Goal: Task Accomplishment & Management: Use online tool/utility

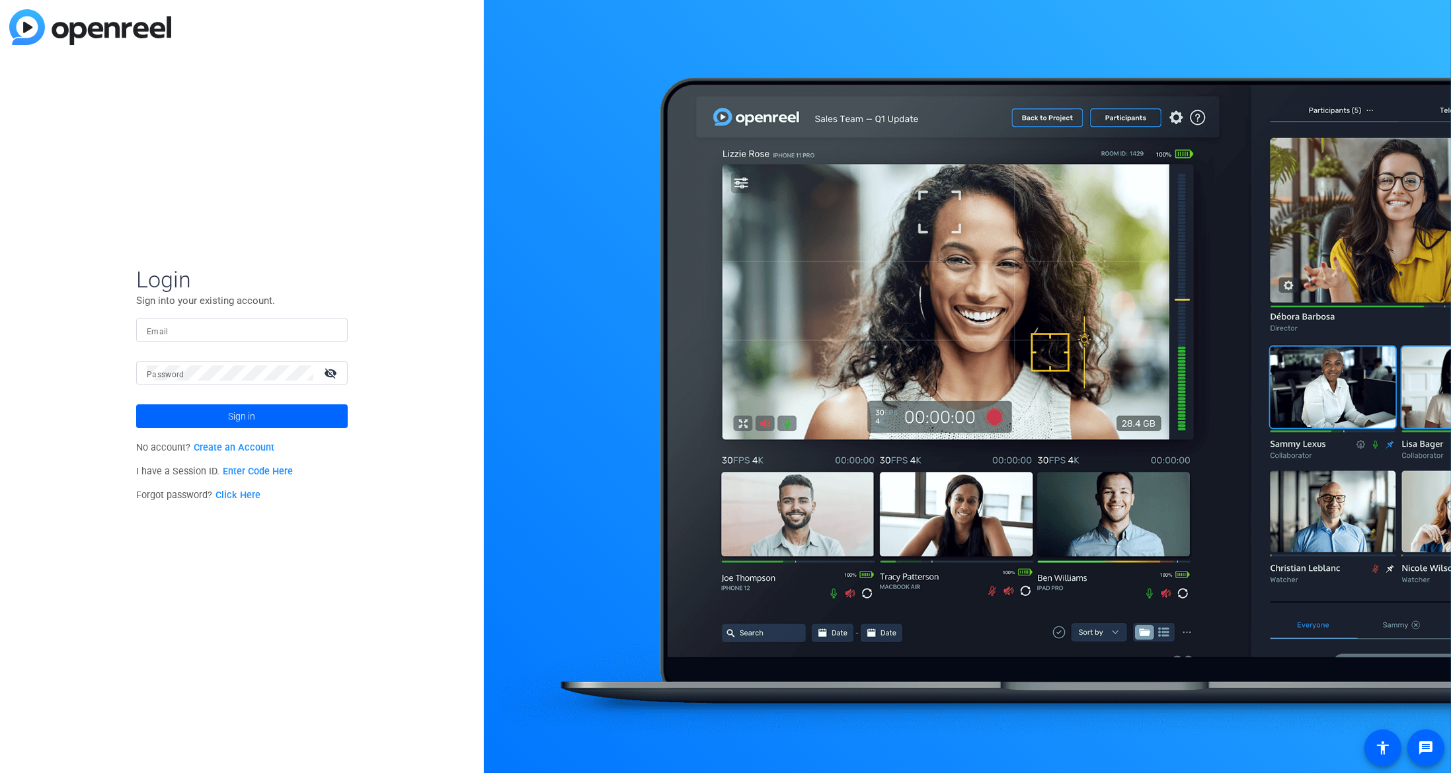
click at [256, 323] on input "Email" at bounding box center [242, 331] width 190 height 16
type input "[EMAIL_ADDRESS][DOMAIN_NAME]"
click at [201, 407] on span at bounding box center [242, 417] width 212 height 32
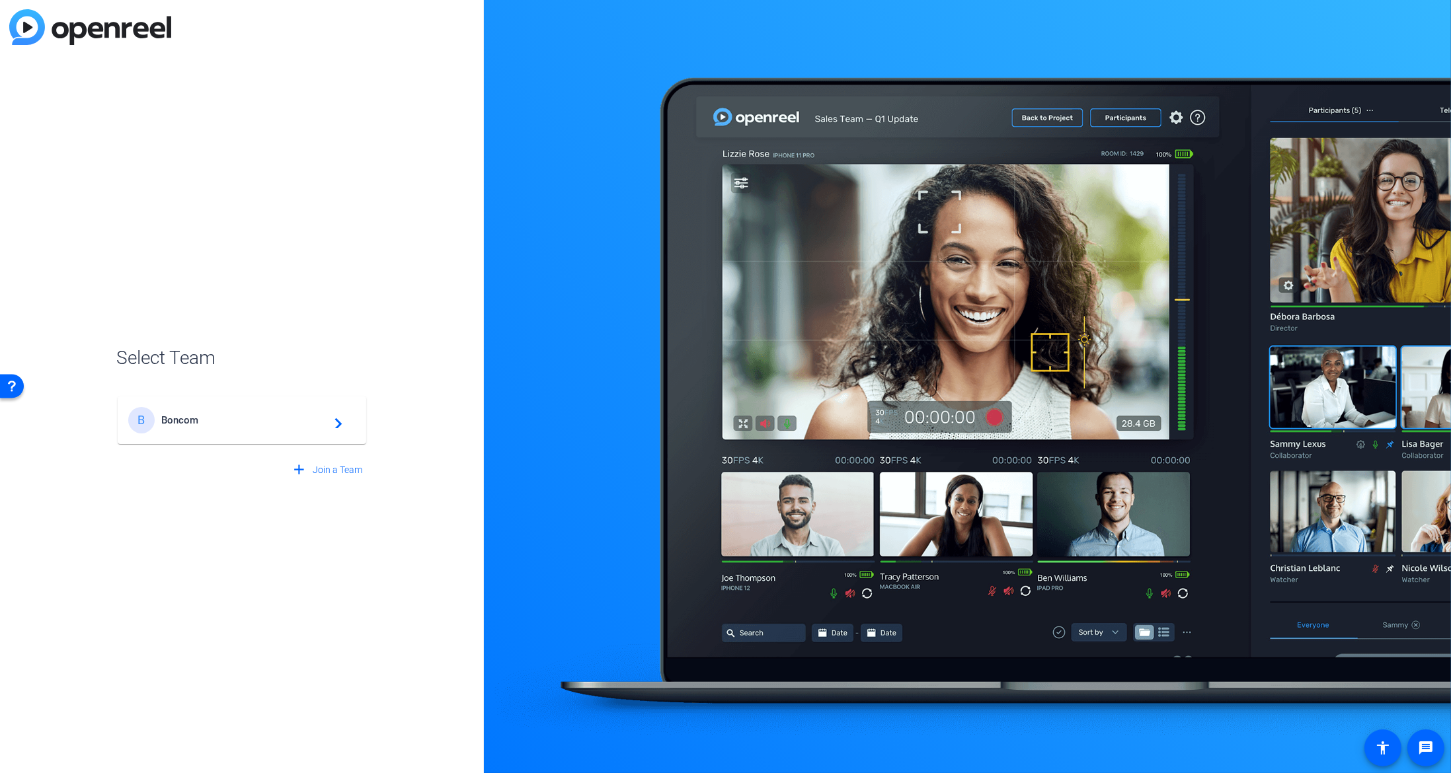
click at [306, 414] on span "Boncom" at bounding box center [243, 420] width 165 height 12
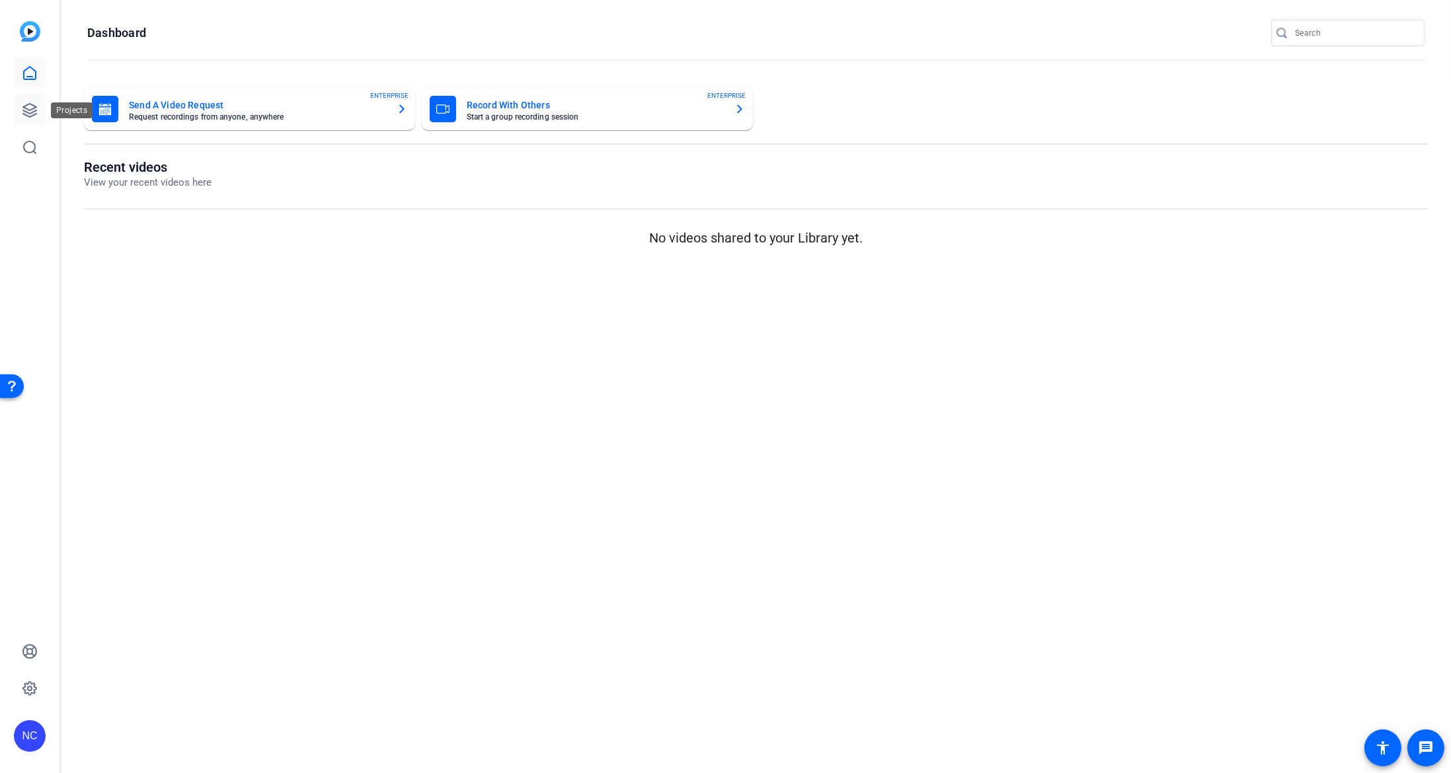
click at [29, 114] on icon at bounding box center [29, 110] width 13 height 13
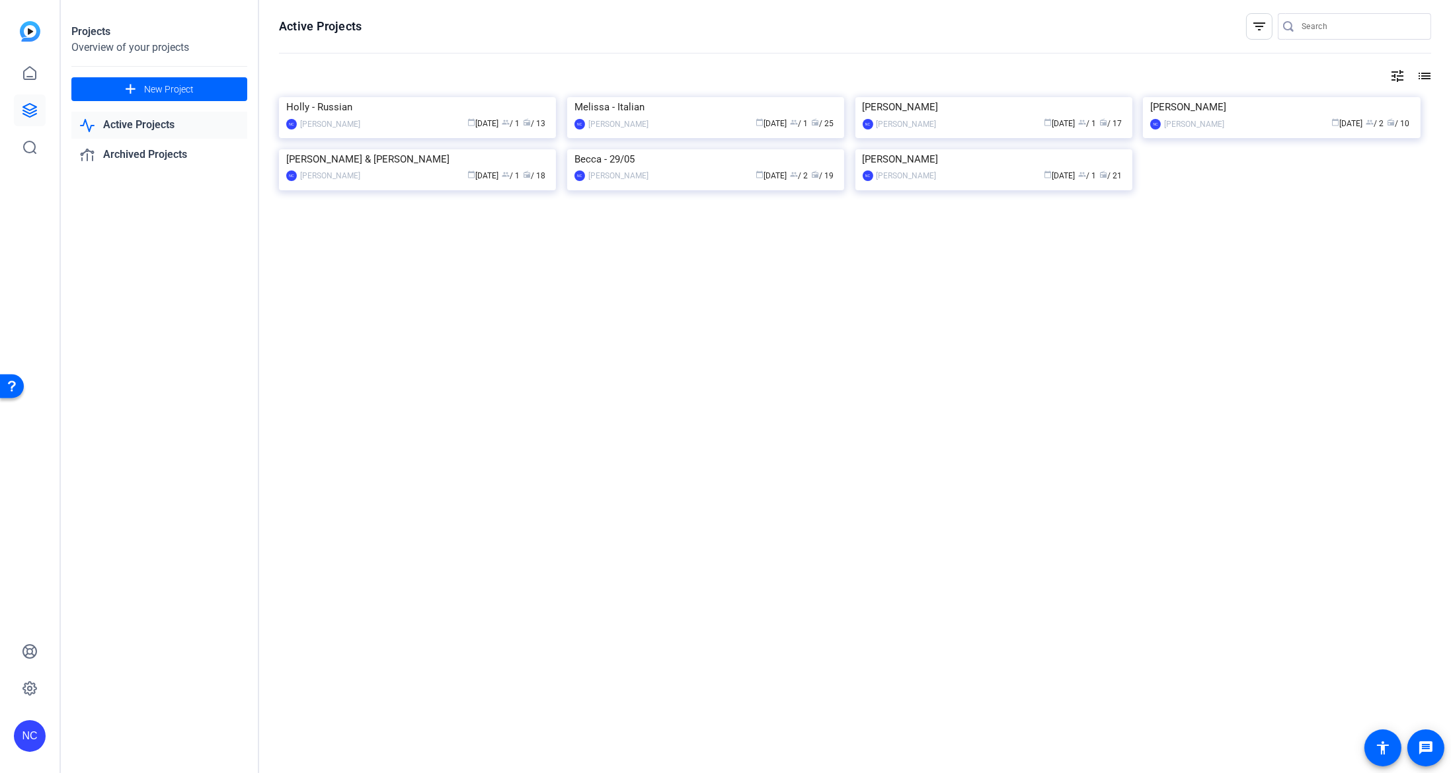
click at [693, 131] on div "calendar_today [DATE] group / 1 radio / 25" at bounding box center [746, 124] width 182 height 14
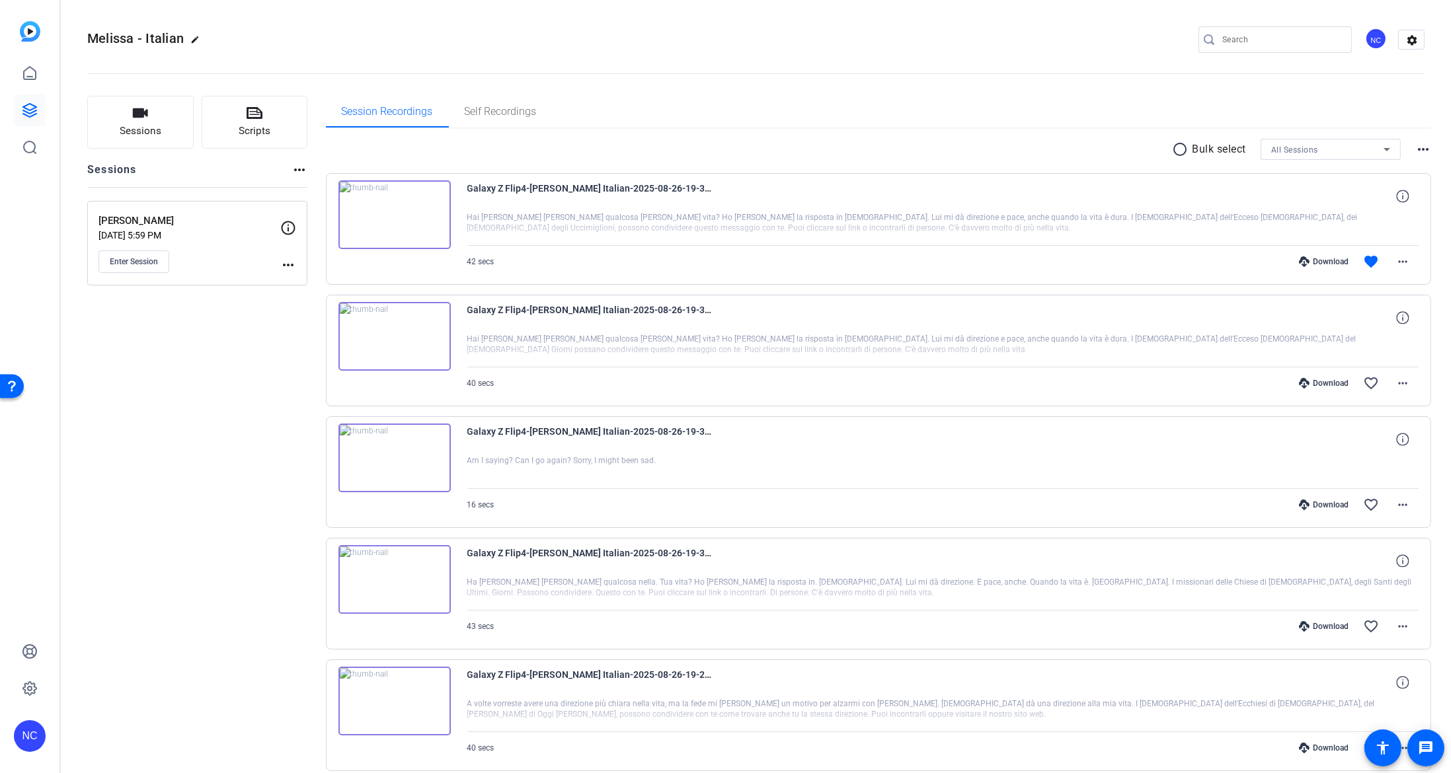
click at [1415, 151] on mat-icon "more_horiz" at bounding box center [1423, 149] width 16 height 16
click at [1414, 151] on div at bounding box center [725, 386] width 1451 height 773
click at [280, 259] on mat-icon "more_horiz" at bounding box center [288, 265] width 16 height 16
click at [287, 225] on div at bounding box center [725, 386] width 1451 height 773
click at [287, 225] on icon at bounding box center [288, 228] width 16 height 16
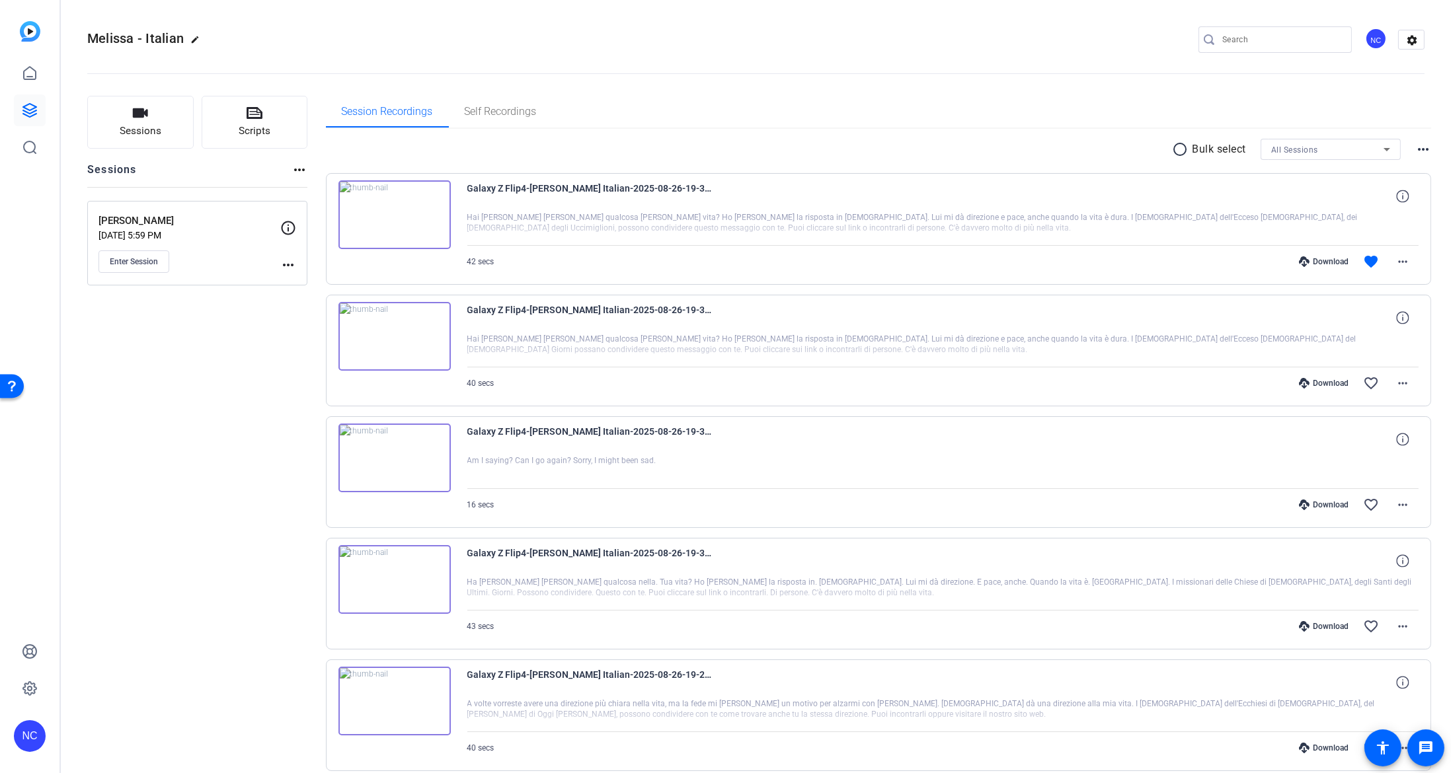
click at [292, 264] on mat-icon "more_horiz" at bounding box center [288, 265] width 16 height 16
click at [302, 279] on span "Edit Session" at bounding box center [321, 284] width 60 height 16
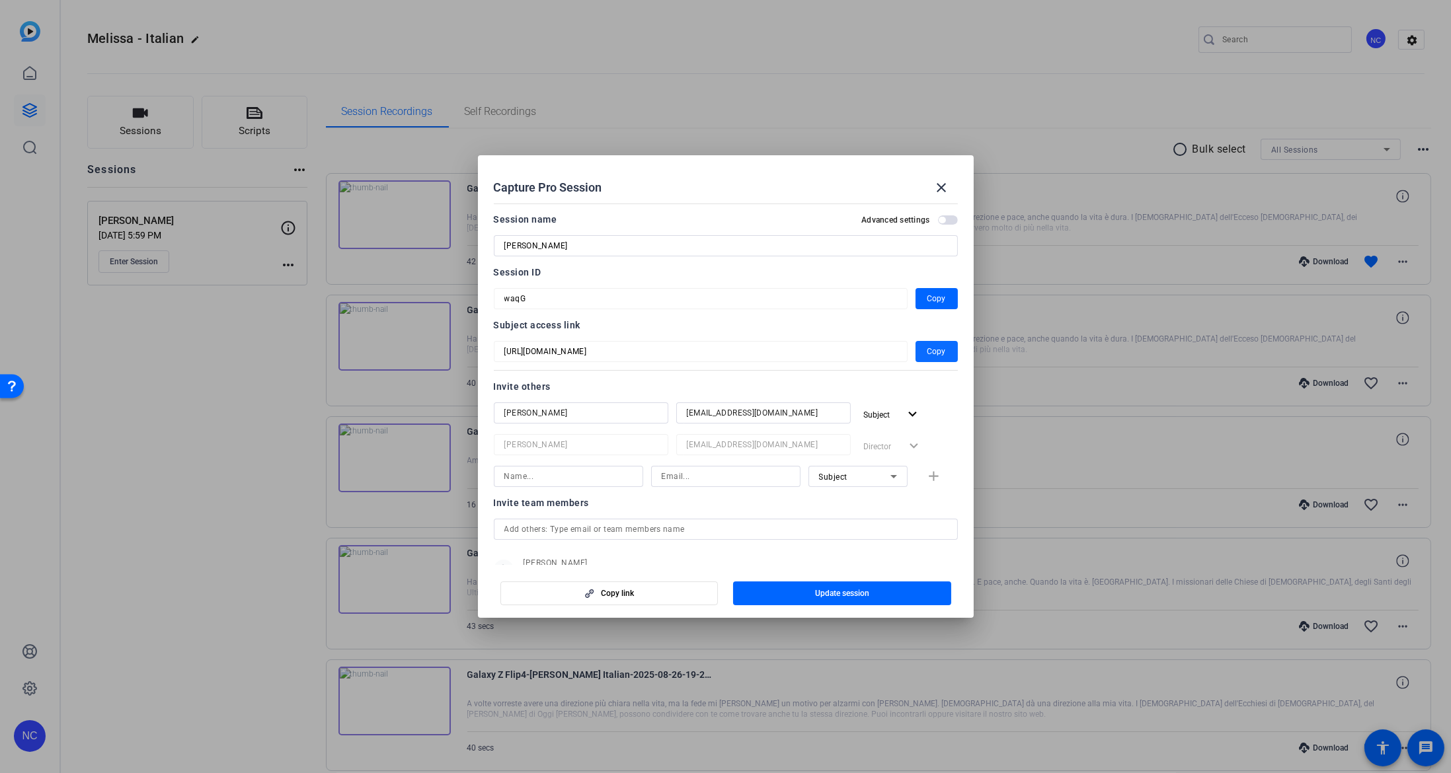
click at [931, 350] on span "Copy" at bounding box center [936, 352] width 19 height 16
click at [947, 189] on mat-icon "close" at bounding box center [942, 188] width 16 height 16
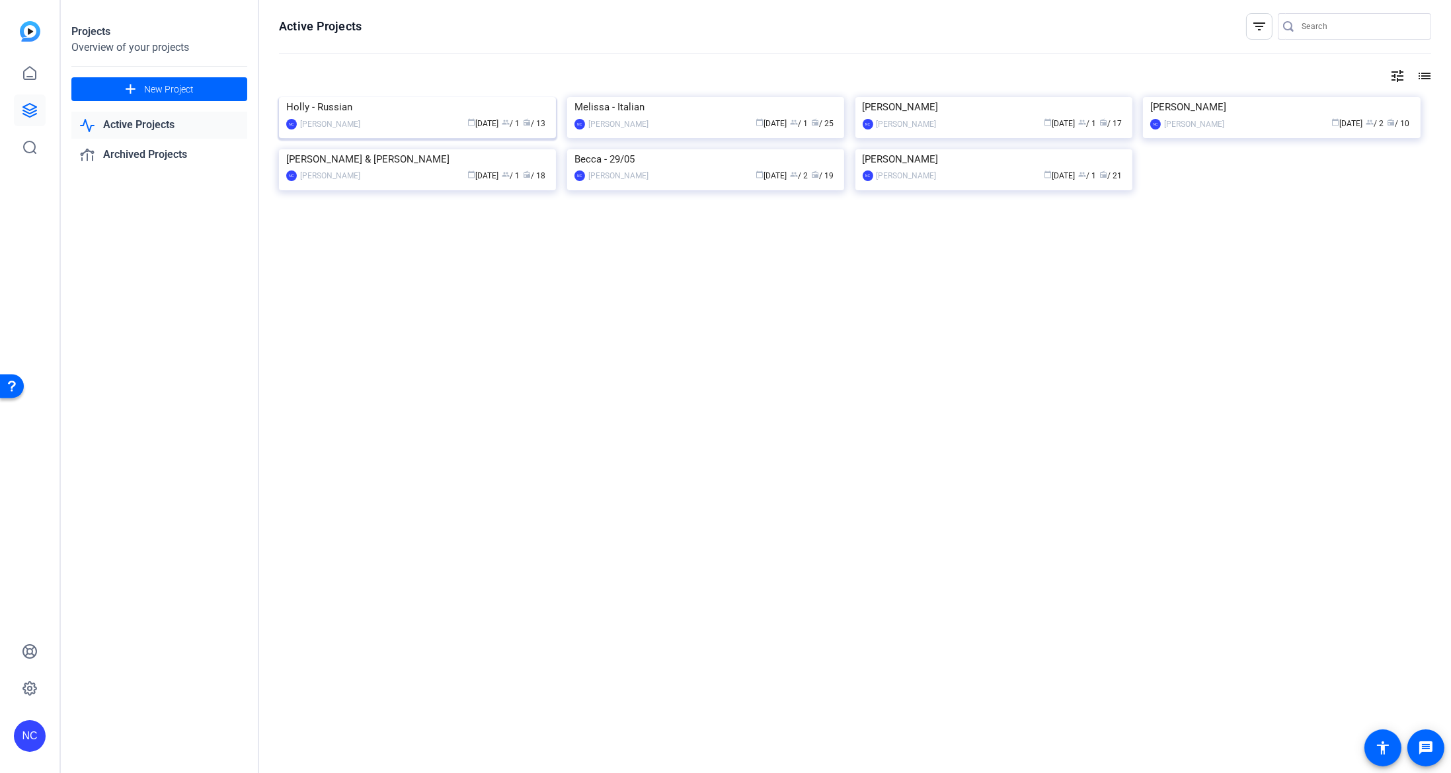
click at [418, 117] on div "Holly - Russian" at bounding box center [417, 107] width 262 height 20
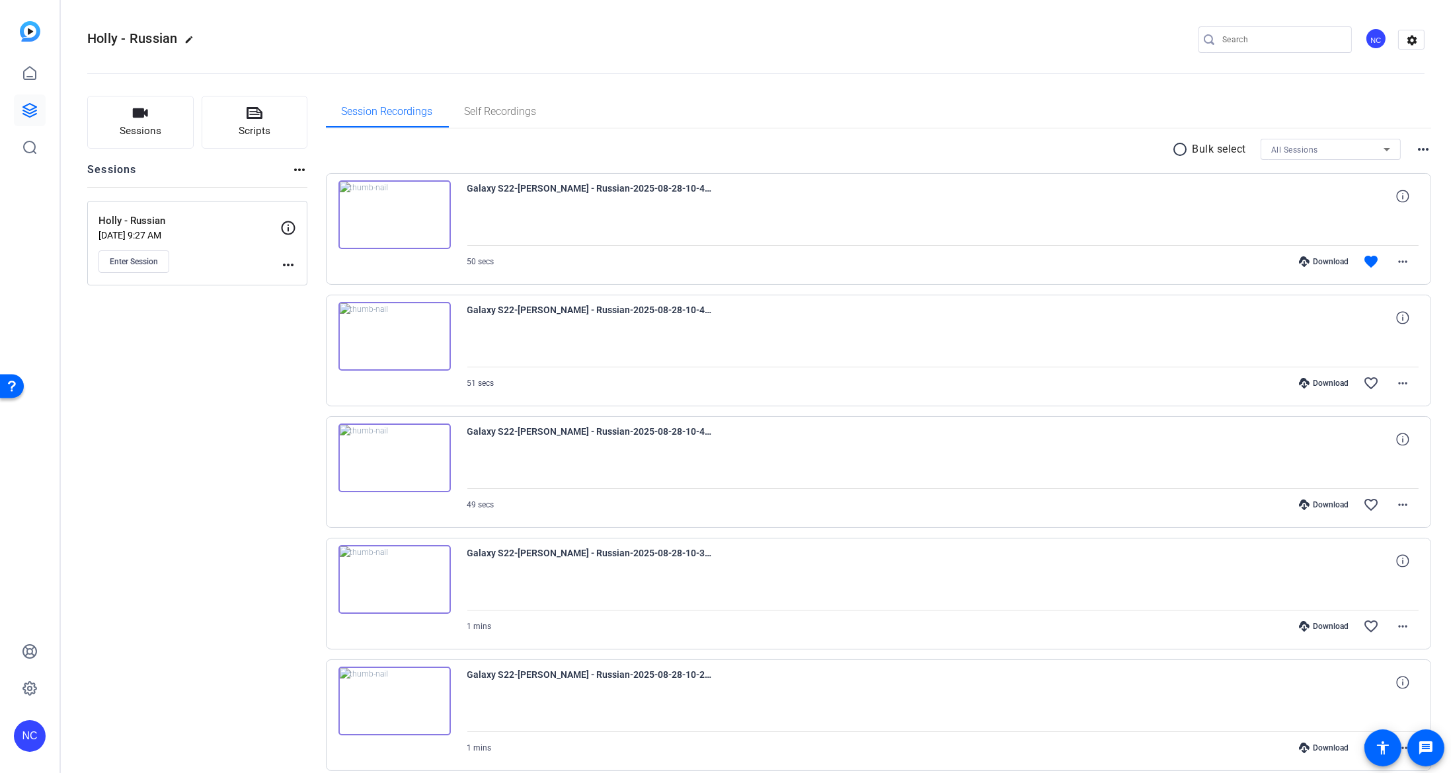
click at [285, 265] on mat-icon "more_horiz" at bounding box center [288, 265] width 16 height 16
click at [295, 279] on span "Edit Session" at bounding box center [321, 284] width 60 height 16
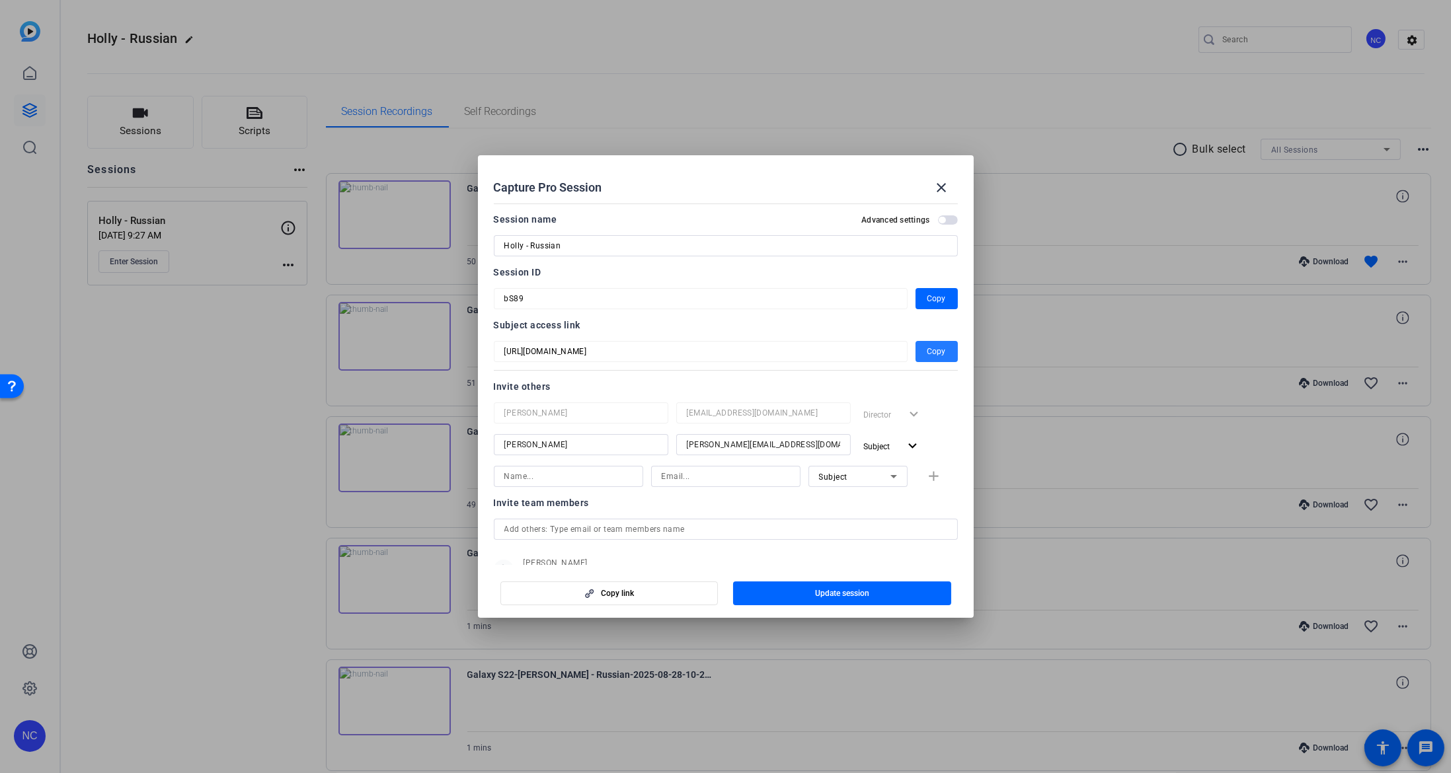
click at [931, 350] on span "Copy" at bounding box center [936, 352] width 19 height 16
